Goal: Information Seeking & Learning: Find specific fact

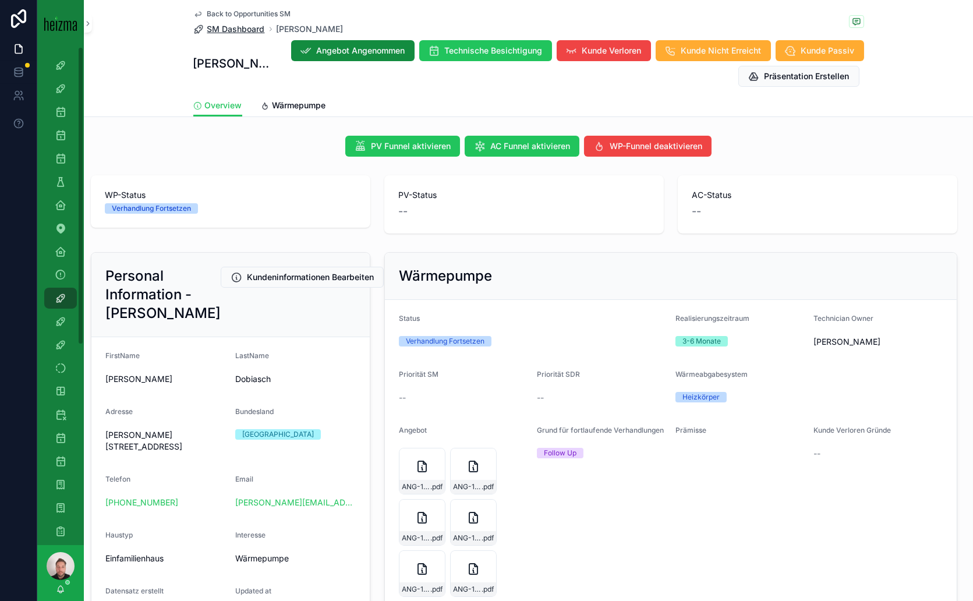
click at [238, 29] on span "SM Dashboard" at bounding box center [236, 29] width 58 height 12
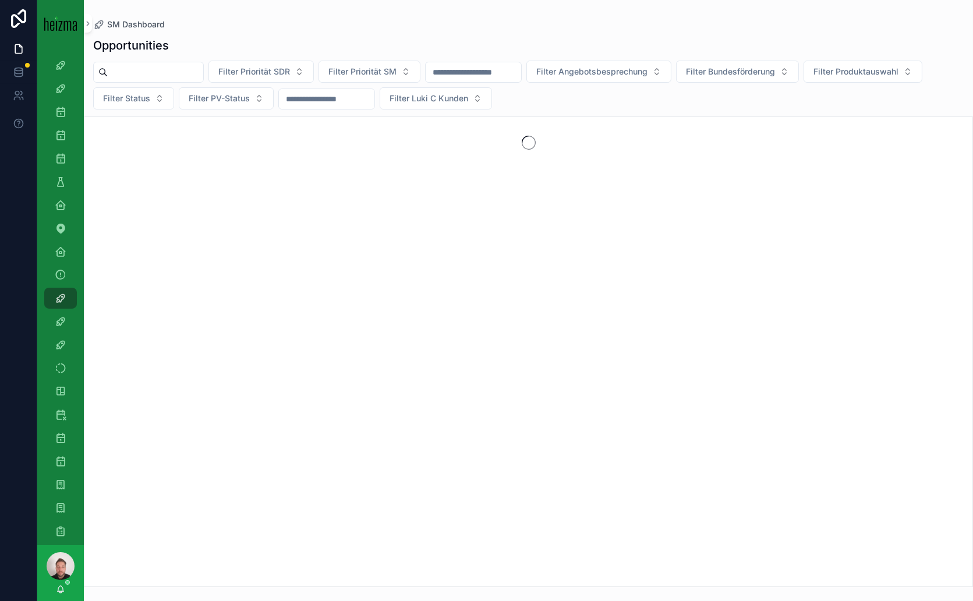
click at [196, 73] on input "scrollable content" at bounding box center [155, 72] width 95 height 16
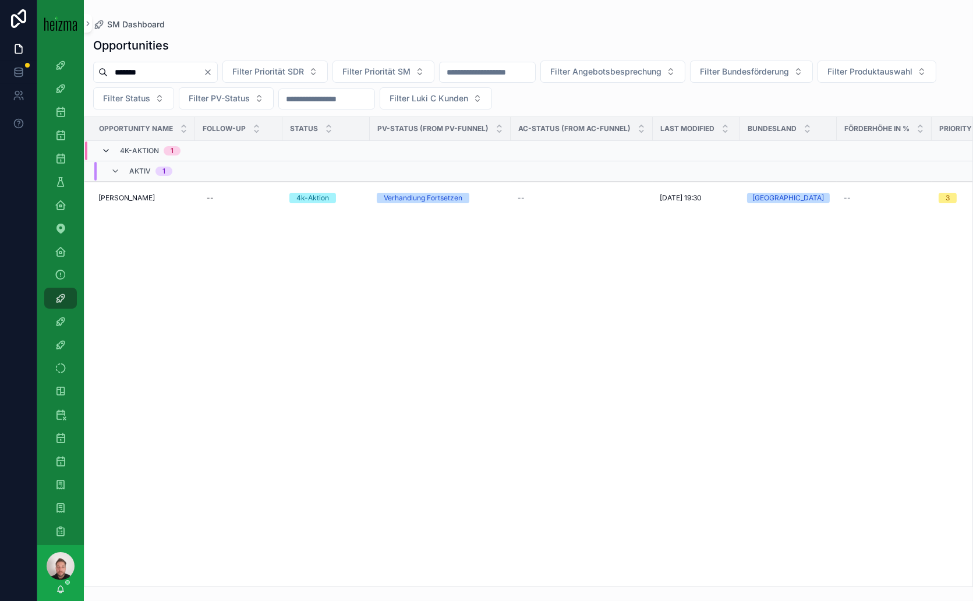
type input "*******"
click at [105, 150] on icon "scrollable content" at bounding box center [105, 150] width 9 height 9
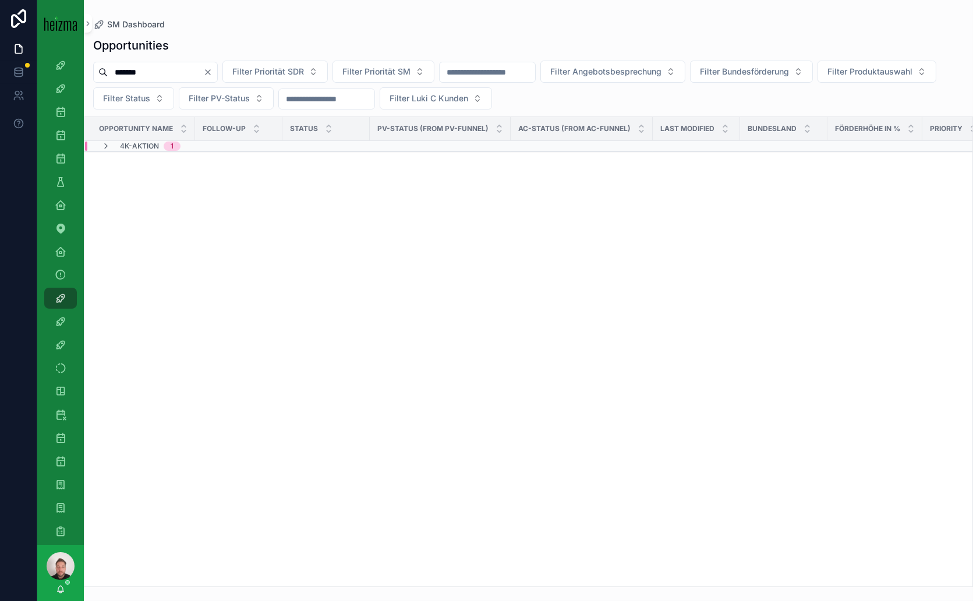
click at [105, 150] on td "4k-Aktion 1" at bounding box center [226, 146] width 285 height 11
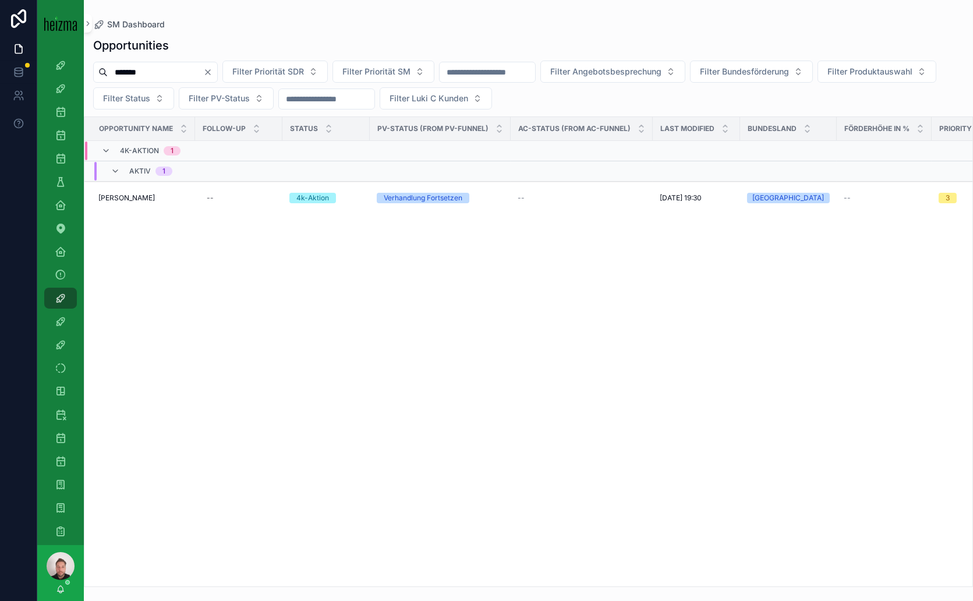
click at [213, 68] on icon "Clear" at bounding box center [207, 72] width 9 height 9
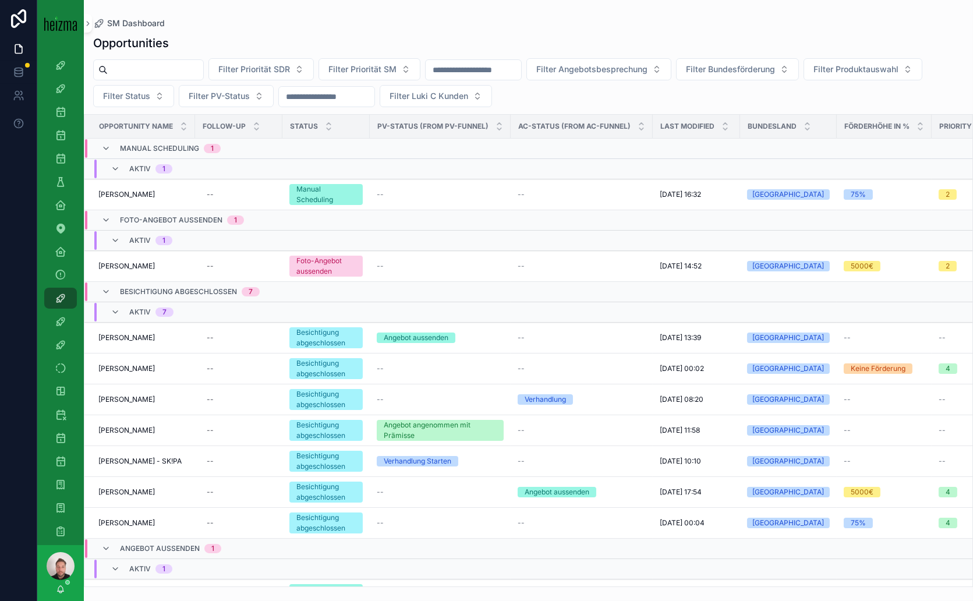
click at [180, 72] on input "scrollable content" at bounding box center [155, 70] width 95 height 16
click at [56, 210] on icon "scrollable content" at bounding box center [61, 205] width 12 height 12
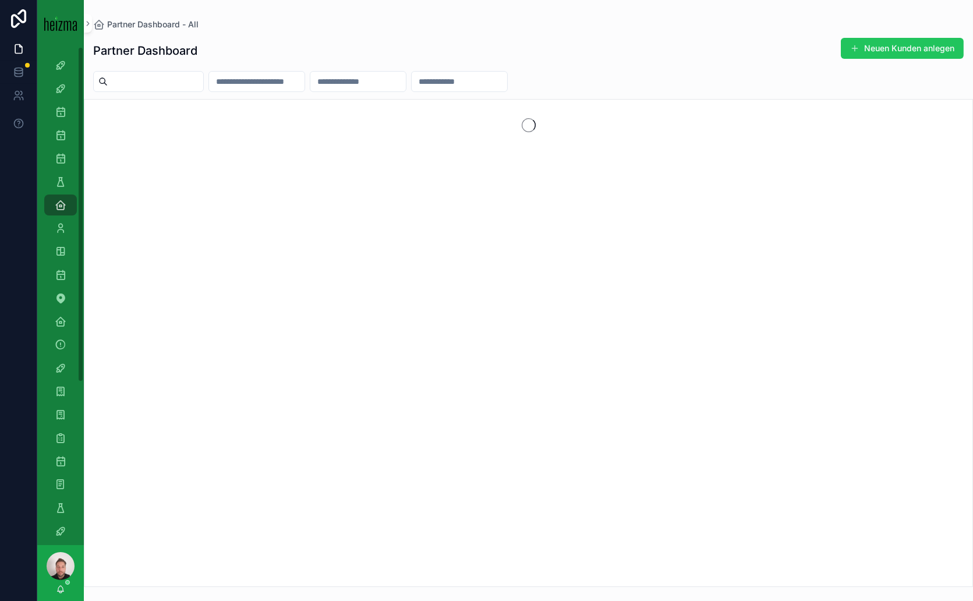
click at [133, 79] on input "scrollable content" at bounding box center [155, 81] width 95 height 16
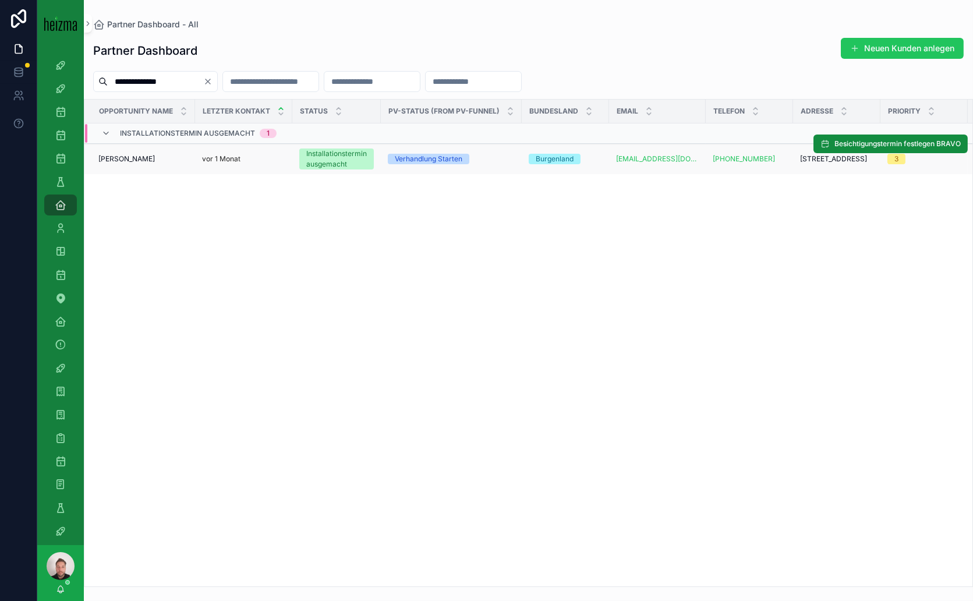
type input "**********"
click at [112, 154] on span "[PERSON_NAME]" at bounding box center [126, 158] width 56 height 9
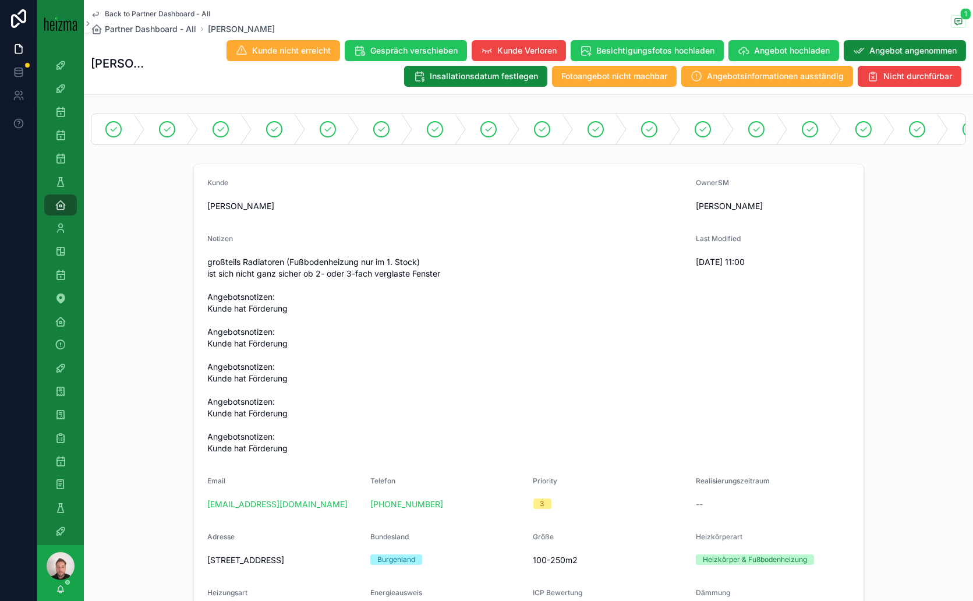
drag, startPoint x: 281, startPoint y: 215, endPoint x: 199, endPoint y: 215, distance: 82.1
click at [199, 215] on form "Kunde [PERSON_NAME] OwnerSM [PERSON_NAME] Notizen großteils Radiatoren (Fußbode…" at bounding box center [529, 464] width 670 height 601
copy span "[PERSON_NAME]"
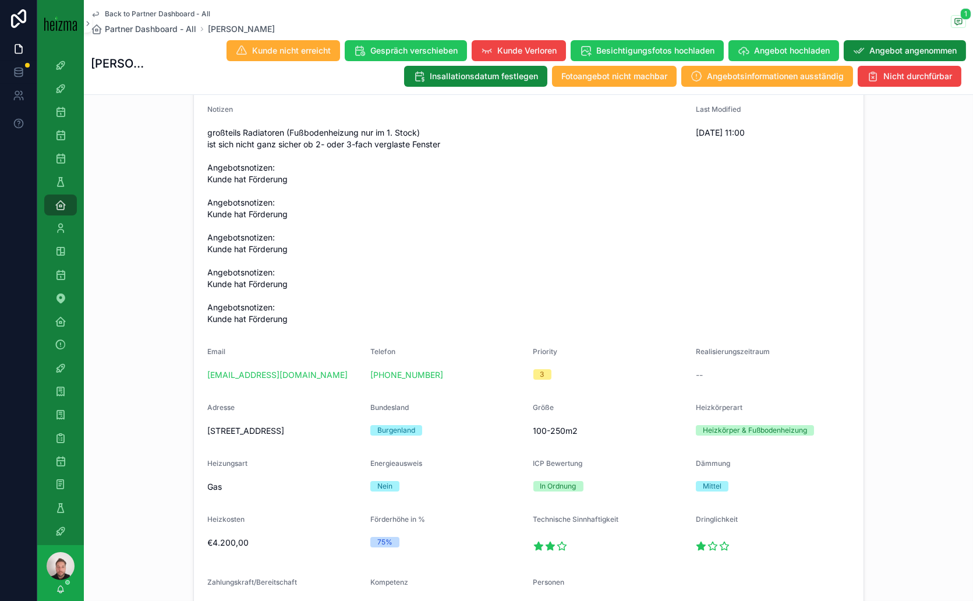
drag, startPoint x: 297, startPoint y: 452, endPoint x: 199, endPoint y: 445, distance: 98.0
click at [199, 445] on form "Kunde [PERSON_NAME] OwnerSM [PERSON_NAME] Notizen großteils Radiatoren (Fußbode…" at bounding box center [529, 335] width 670 height 601
copy span "[STREET_ADDRESS]"
